Goal: Find contact information: Find contact information

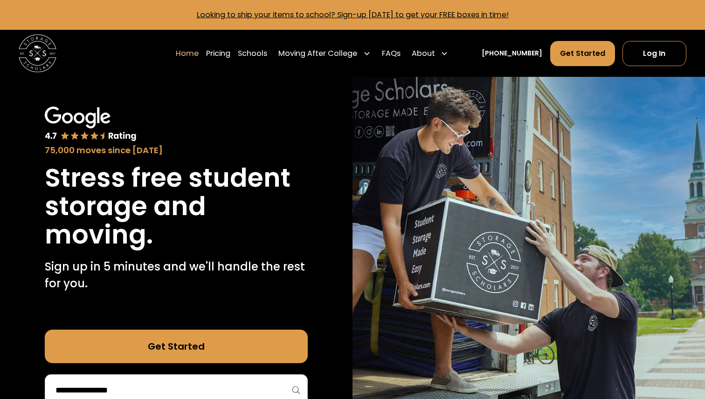
click at [608, 54] on link "Get Started" at bounding box center [582, 53] width 65 height 25
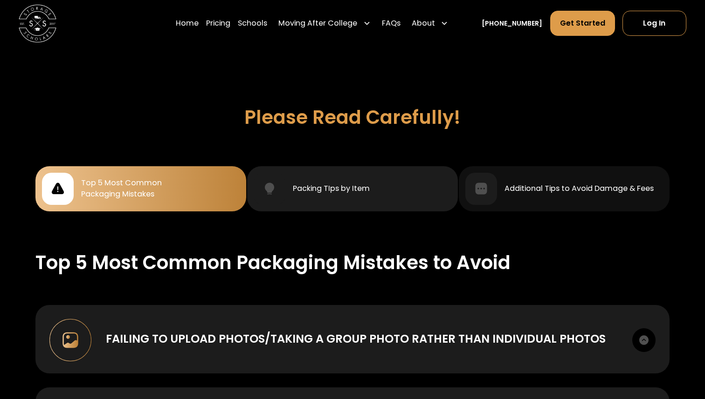
scroll to position [884, 0]
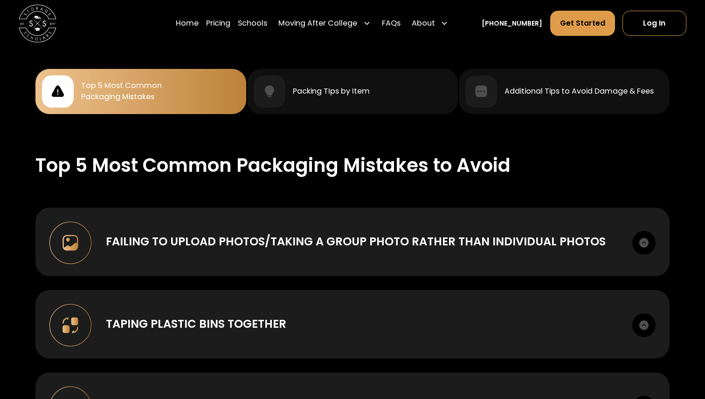
click at [211, 91] on div "Top 5 Most Common Packaging Mistakes" at bounding box center [141, 91] width 198 height 32
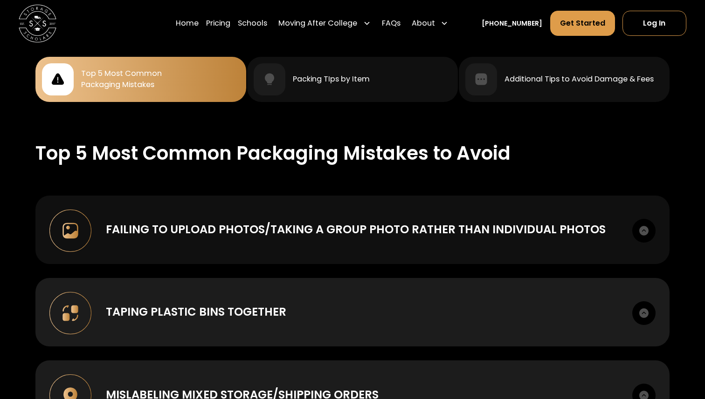
click at [227, 241] on div "Failing to upload photos/taking a group photo rather than individual photos To …" at bounding box center [352, 230] width 634 height 68
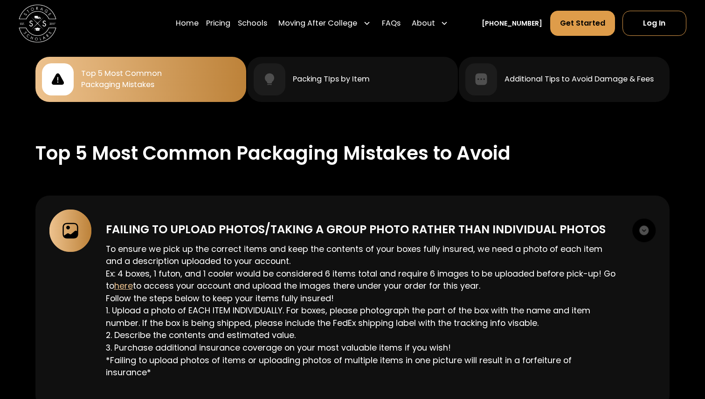
click at [238, 224] on div "Failing to upload photos/taking a group photo rather than individual photos" at bounding box center [356, 229] width 500 height 17
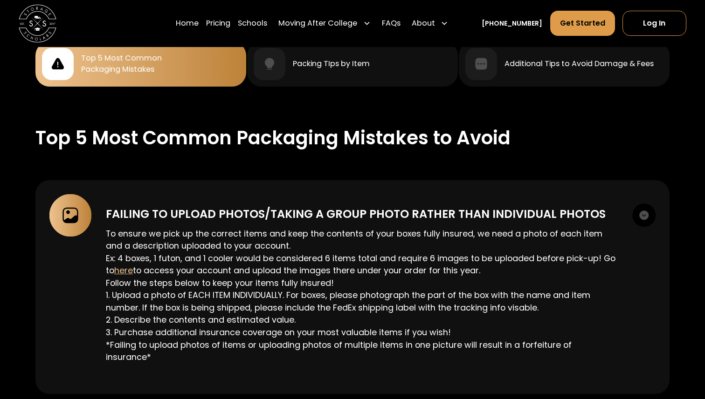
click at [421, 193] on div "Failing to upload photos/taking a group photo rather than individual photos To …" at bounding box center [352, 287] width 634 height 214
click at [408, 223] on div "To ensure we pick up the correct items and keep the contents of your boxes full…" at bounding box center [362, 293] width 512 height 141
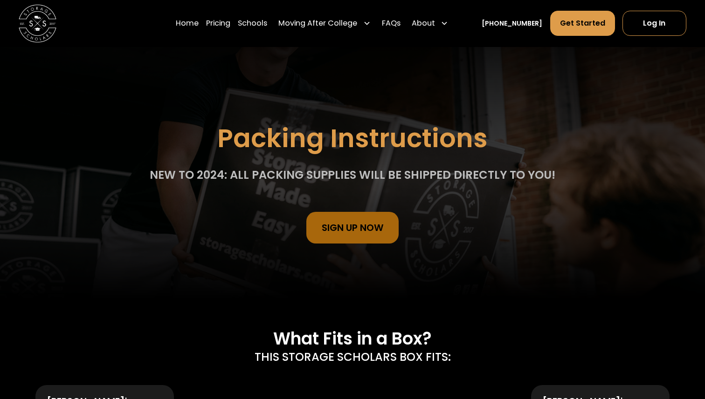
scroll to position [0, 0]
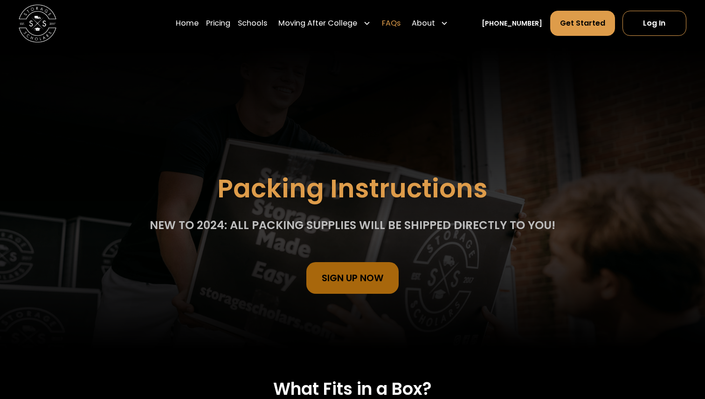
click at [400, 21] on link "FAQs" at bounding box center [391, 23] width 19 height 26
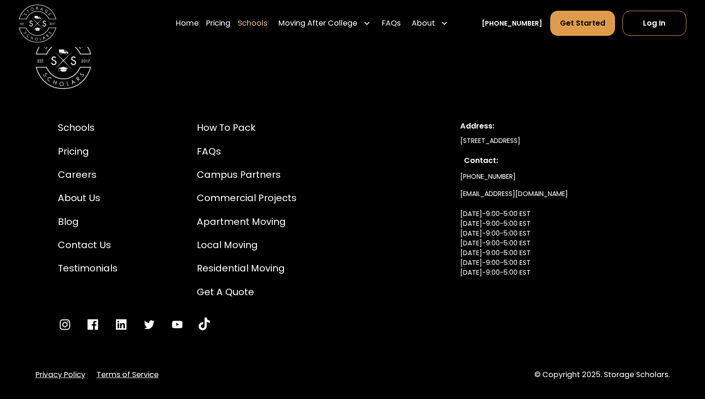
scroll to position [6151, 0]
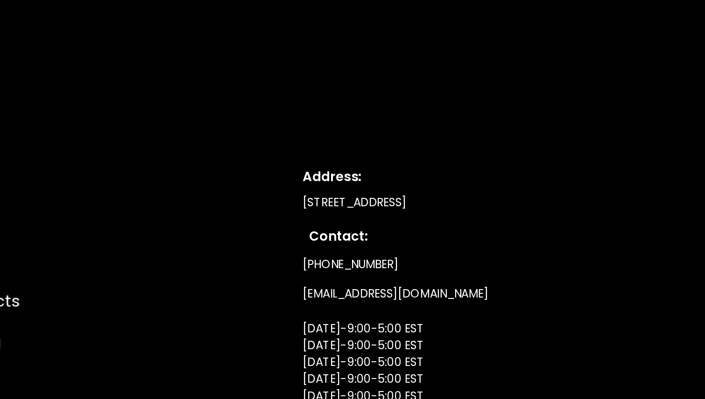
drag, startPoint x: 620, startPoint y: 157, endPoint x: 452, endPoint y: 161, distance: 168.3
click at [452, 161] on div "Schools Pricing Careers About Us Blog Contact Us Testimonials How to Pack FAQs …" at bounding box center [352, 254] width 634 height 256
copy div "[STREET_ADDRESS]"
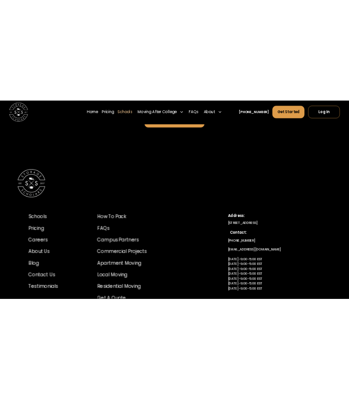
scroll to position [6187, 0]
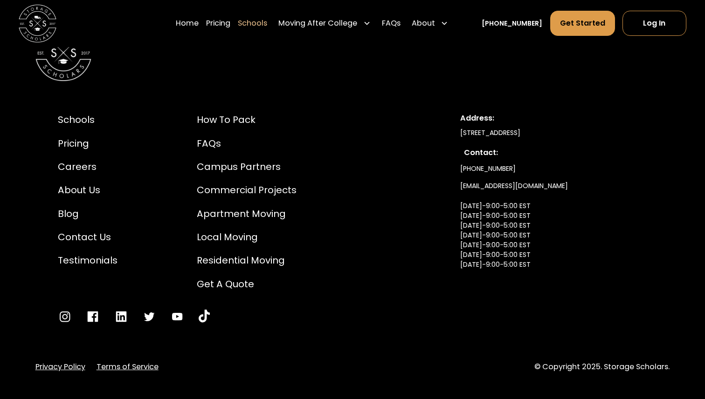
click at [513, 215] on link "info@storagescholars.com Monday-9:00-5:00 EST Tuesday-9:00-5:00 EST Wednesday-9…" at bounding box center [514, 236] width 108 height 116
click at [368, 212] on div "Schools Pricing Careers About Us Blog Contact Us Testimonials How to Pack FAQs …" at bounding box center [245, 218] width 374 height 211
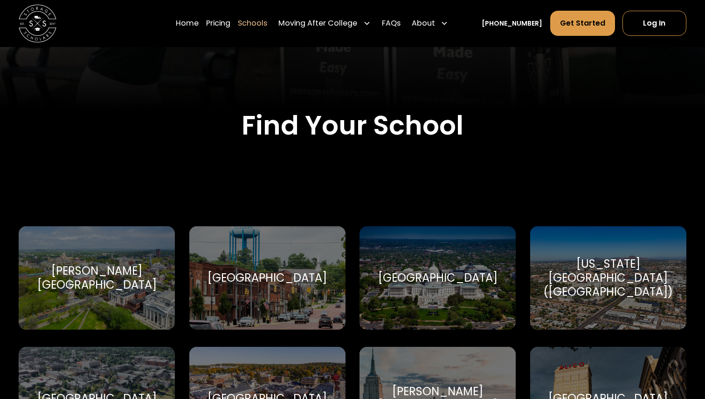
scroll to position [0, 0]
